Goal: Book appointment/travel/reservation

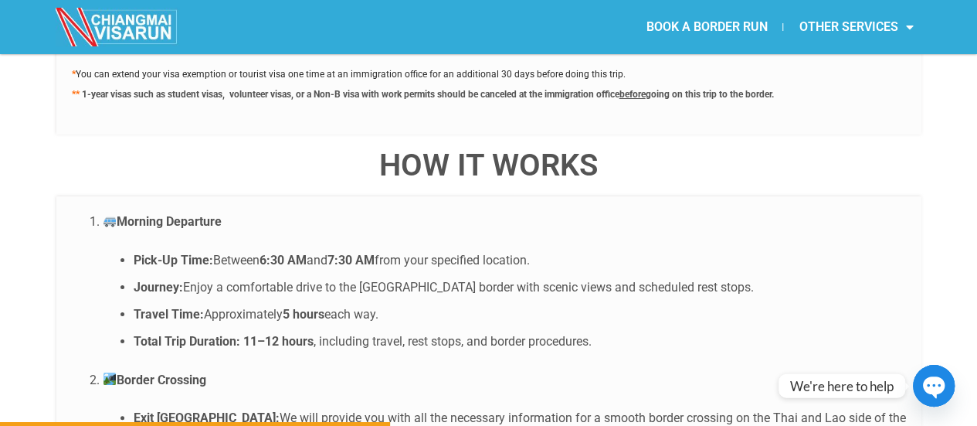
scroll to position [2891, 0]
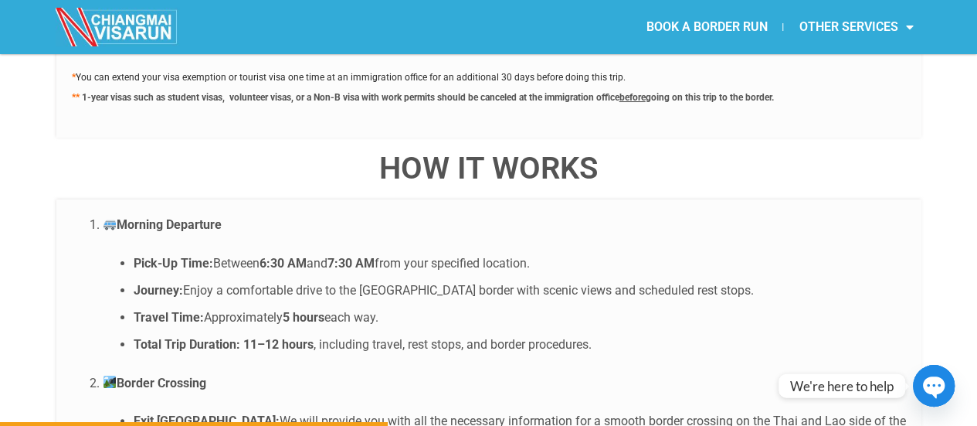
click at [134, 32] on img at bounding box center [118, 27] width 124 height 39
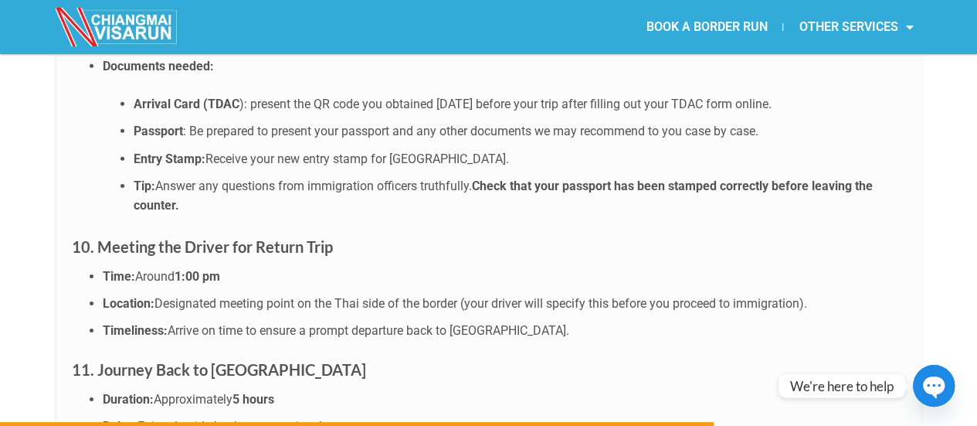
scroll to position [5370, 0]
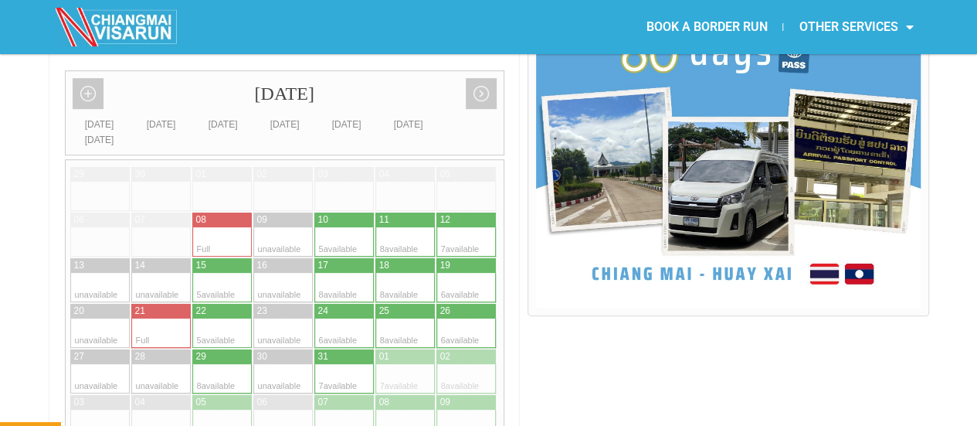
scroll to position [444, 0]
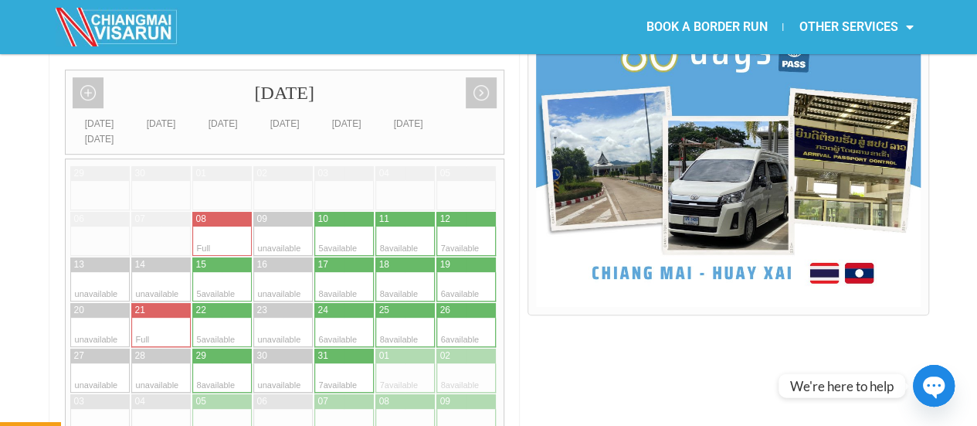
click at [476, 226] on div at bounding box center [481, 240] width 30 height 29
type input "[DATE]"
radio input "true"
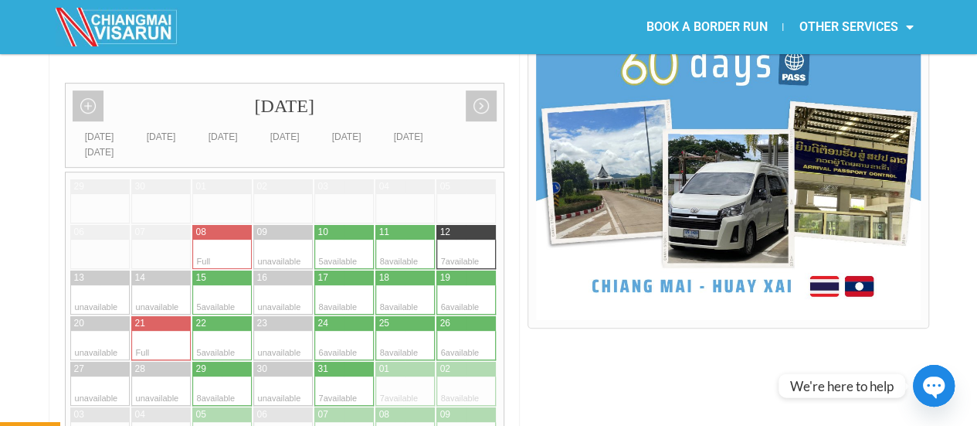
scroll to position [441, 0]
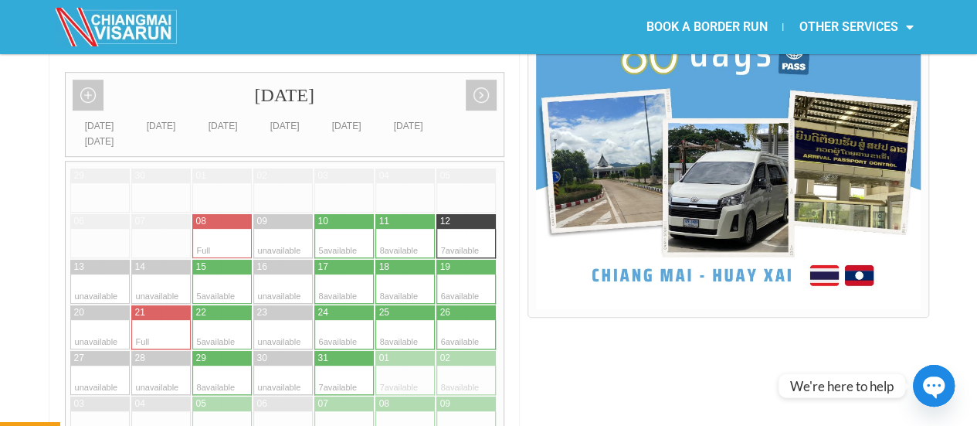
click at [268, 229] on div at bounding box center [268, 243] width 30 height 29
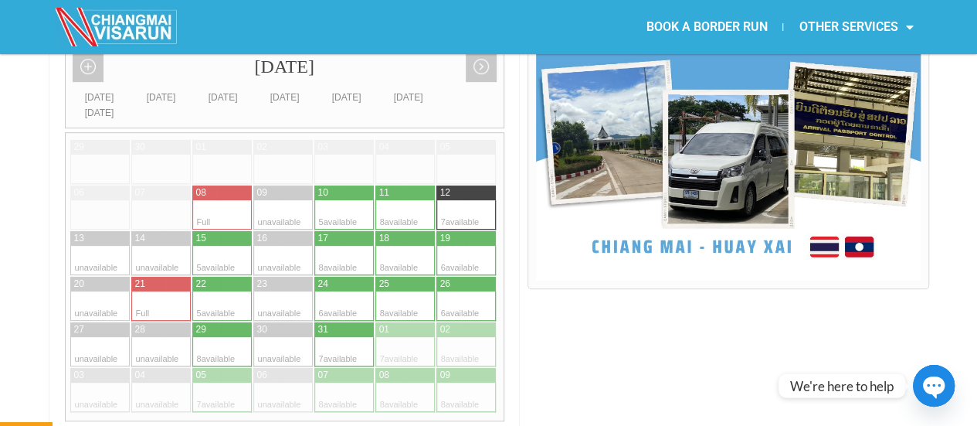
scroll to position [478, 0]
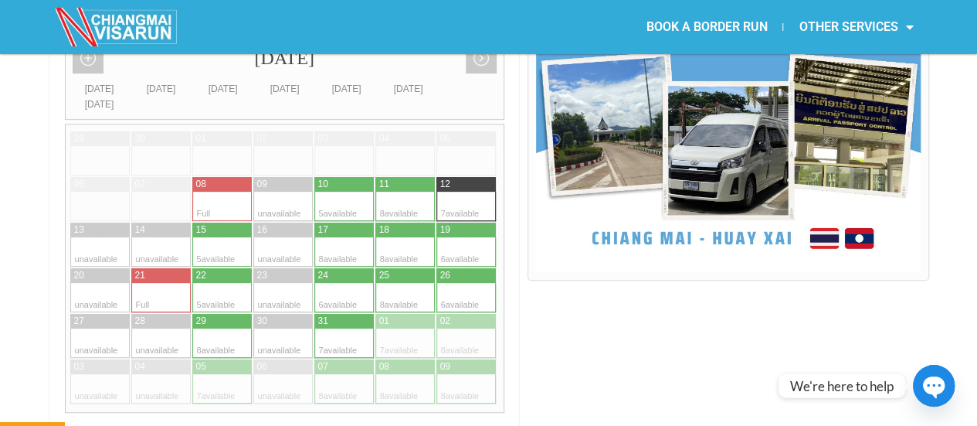
click at [326, 192] on div at bounding box center [329, 206] width 30 height 29
type input "[DATE]"
radio input "true"
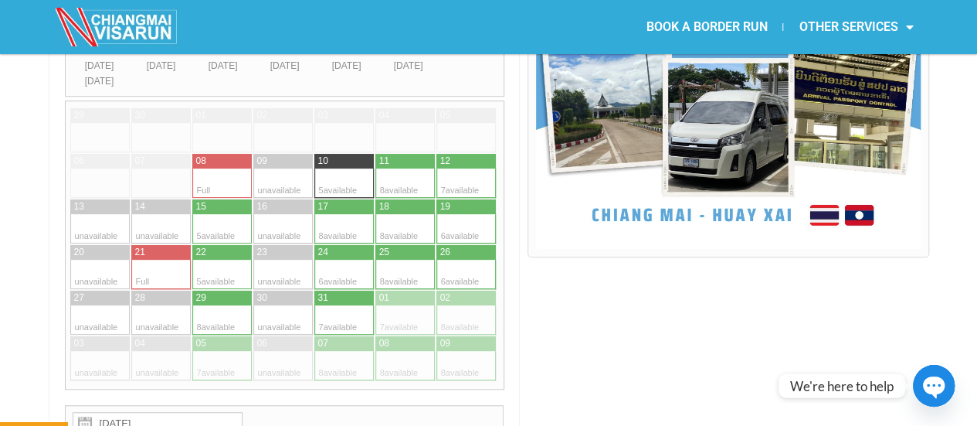
scroll to position [438, 0]
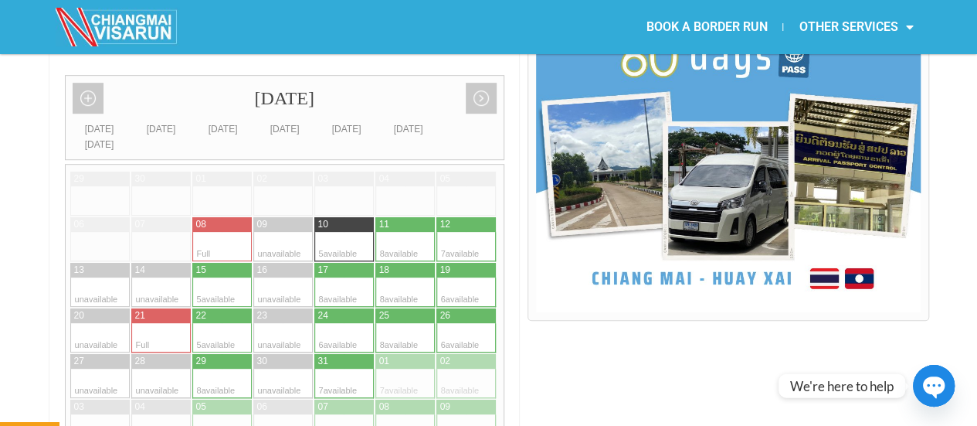
click at [217, 263] on div at bounding box center [207, 270] width 31 height 15
type input "[DATE]"
radio input "true"
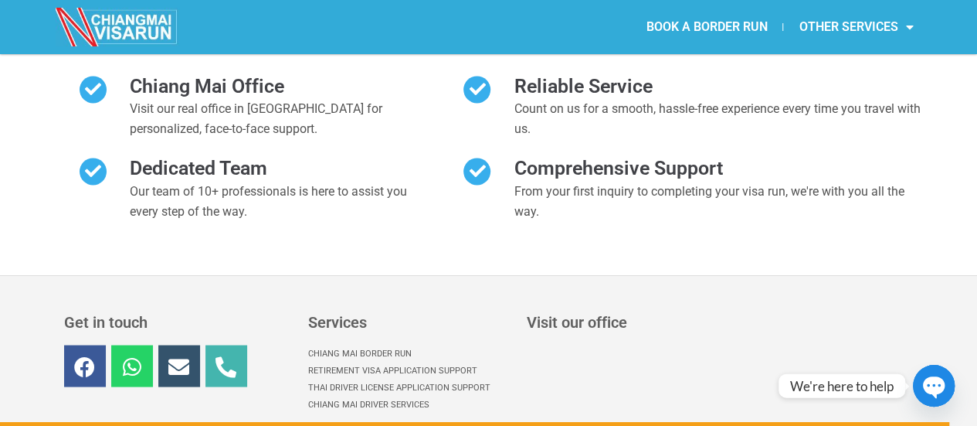
scroll to position [7209, 0]
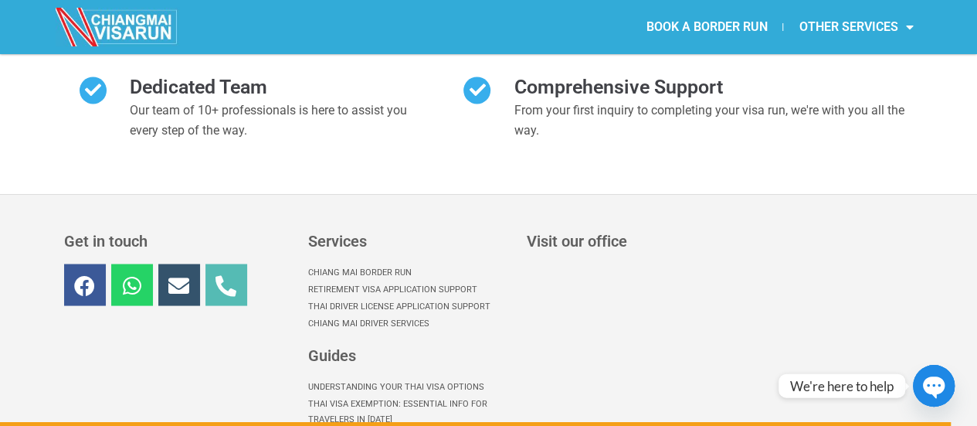
click at [236, 263] on link "Phone-alt" at bounding box center [227, 284] width 42 height 42
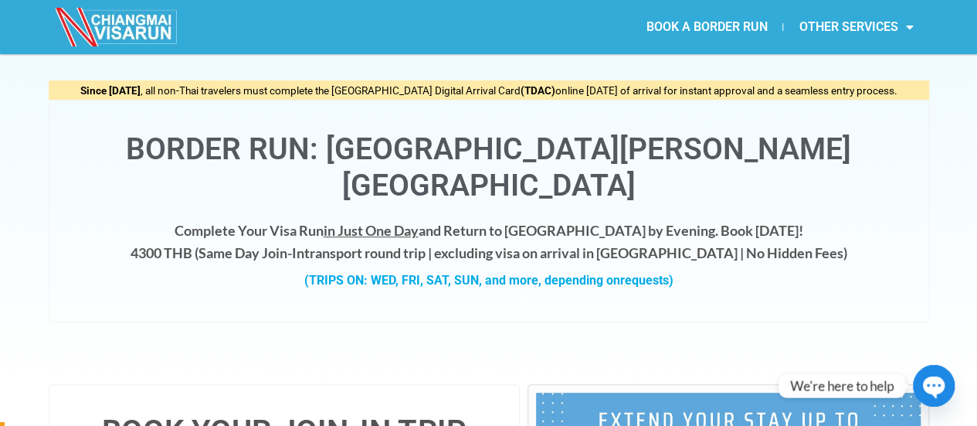
scroll to position [36, 0]
click at [419, 221] on span "in Just One Day" at bounding box center [371, 229] width 95 height 17
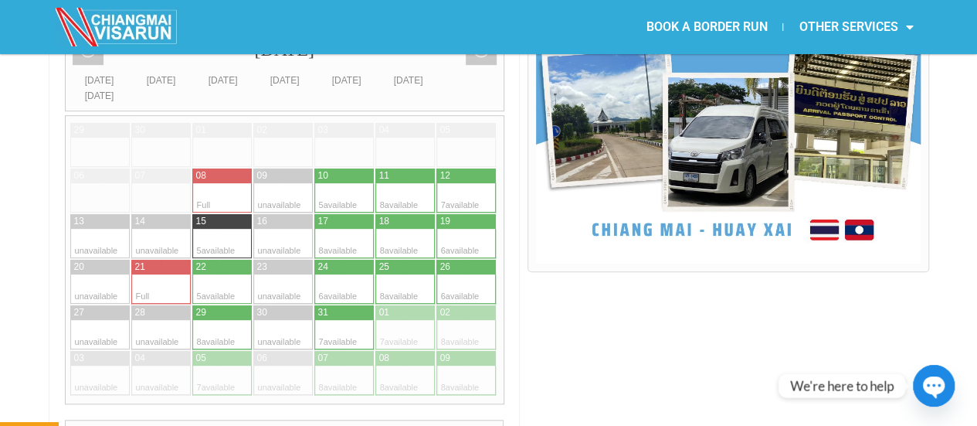
scroll to position [457, 0]
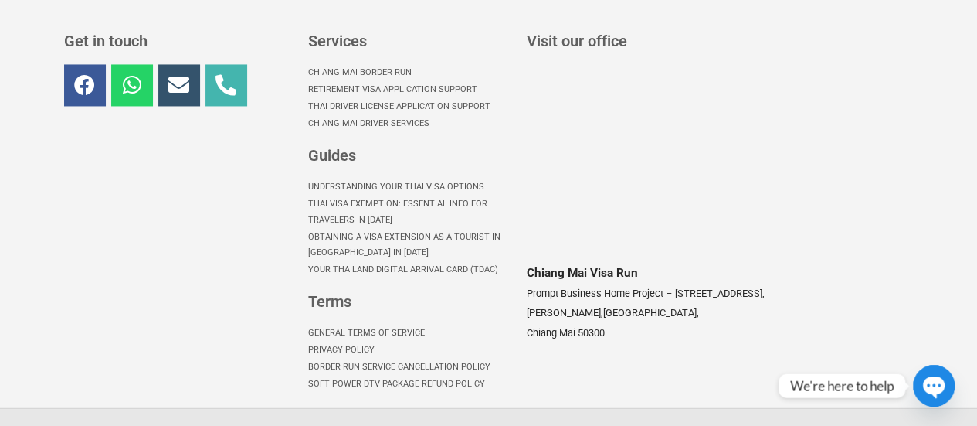
scroll to position [1248, 0]
click at [223, 85] on div "Get in touch Facebook Whatsapp Envelope Phone-alt" at bounding box center [178, 212] width 244 height 374
click at [227, 76] on link "Phone-alt" at bounding box center [227, 84] width 42 height 42
click at [940, 395] on circle "button" at bounding box center [934, 385] width 57 height 57
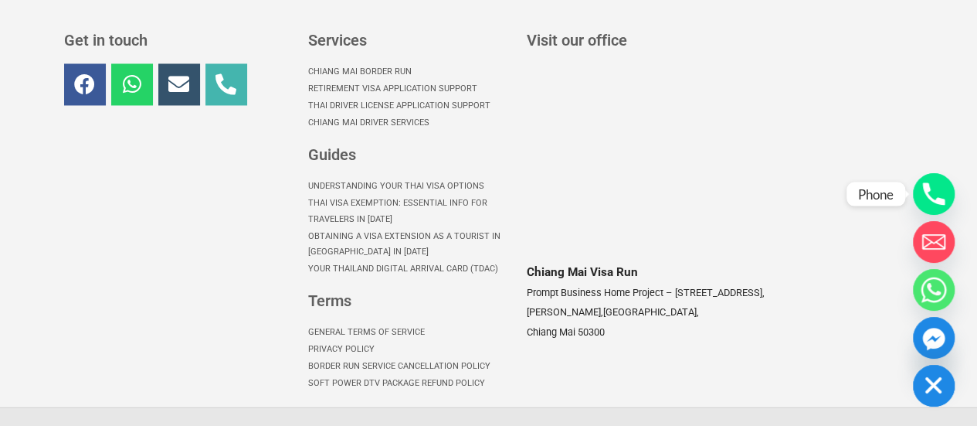
click at [938, 209] on circle "Phone" at bounding box center [934, 194] width 42 height 42
click at [181, 359] on div "Get in touch Facebook Whatsapp Envelope Phone-alt" at bounding box center [178, 212] width 244 height 374
